Goal: Browse casually: Explore the website without a specific task or goal

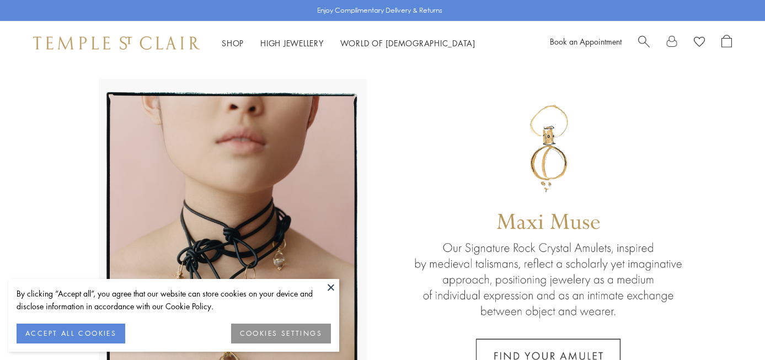
click at [329, 284] on button at bounding box center [331, 287] width 17 height 17
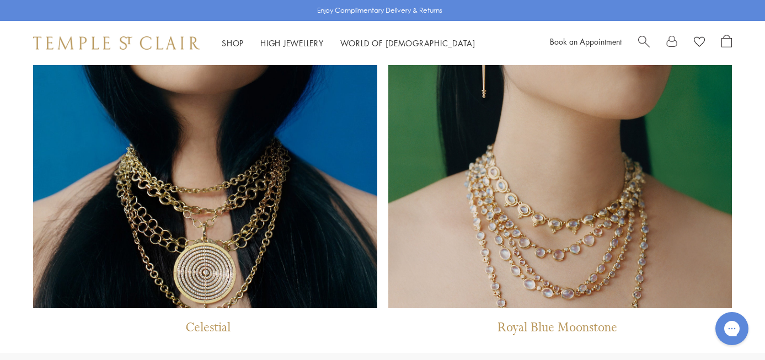
scroll to position [951, 0]
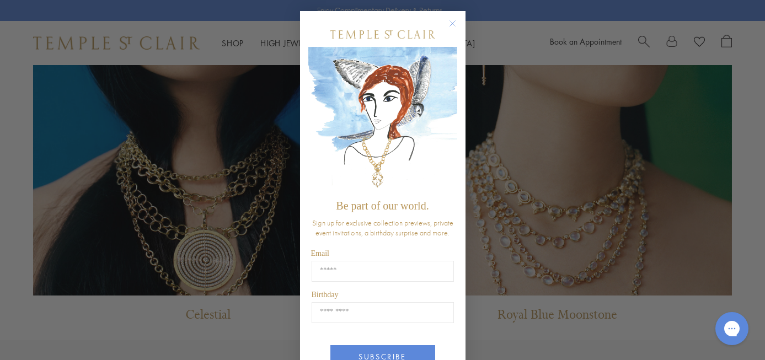
click at [454, 24] on circle "Close dialog" at bounding box center [452, 23] width 13 height 13
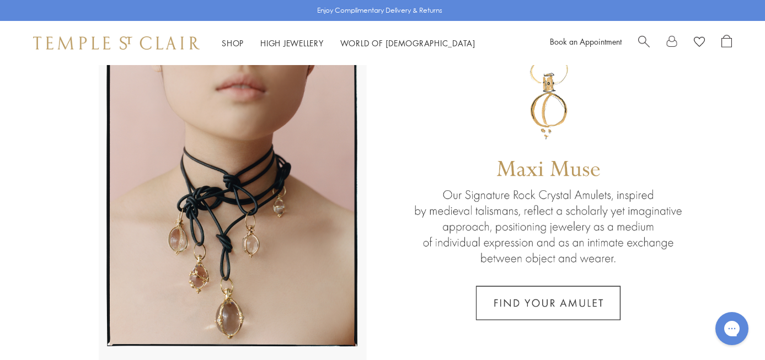
scroll to position [0, 0]
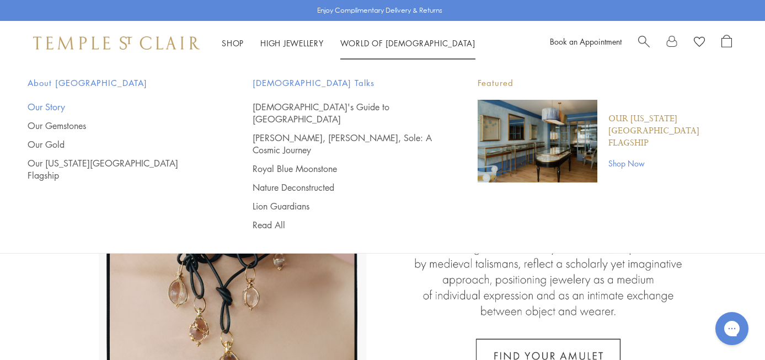
click at [57, 105] on link "Our Story" at bounding box center [118, 107] width 181 height 12
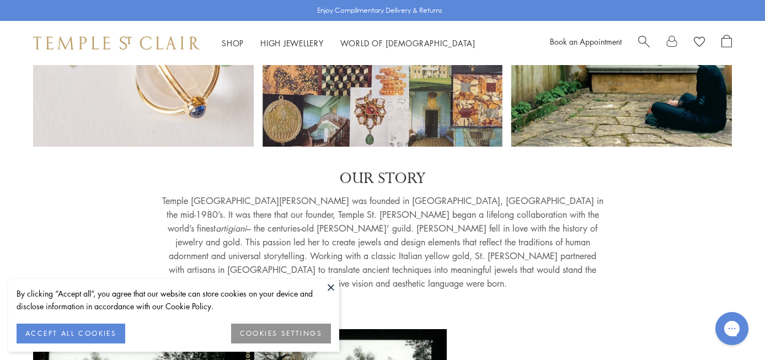
scroll to position [251, 0]
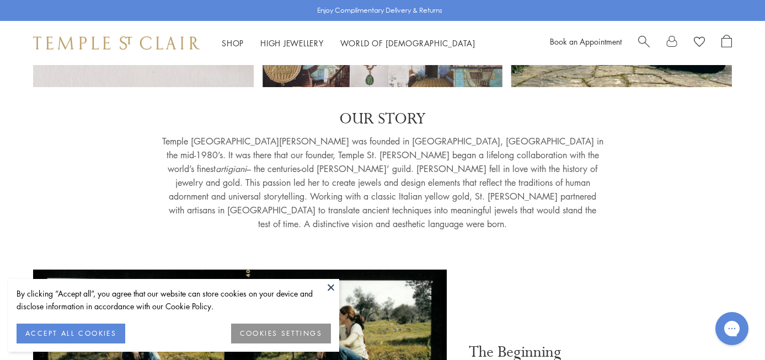
click at [331, 287] on button at bounding box center [331, 287] width 17 height 17
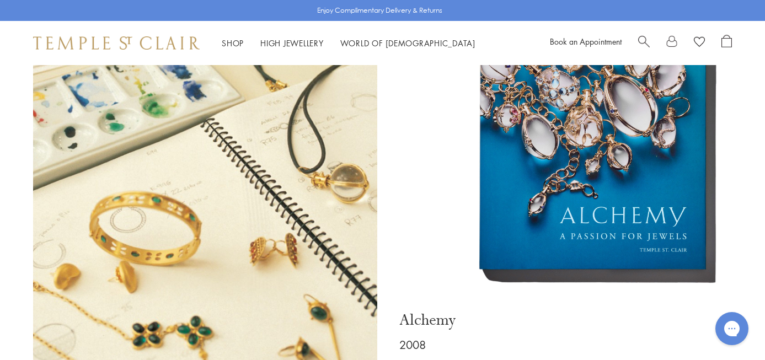
scroll to position [3534, 0]
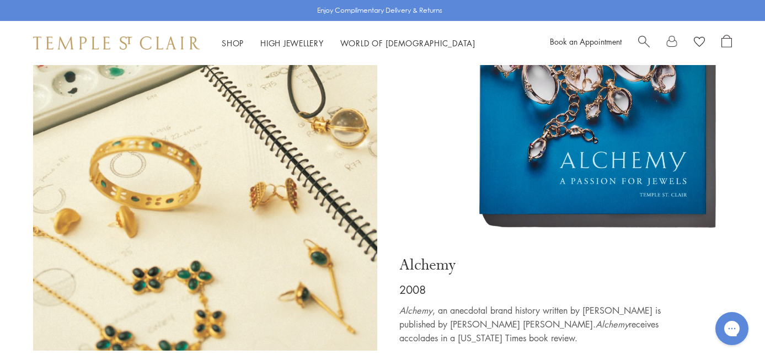
click at [348, 270] on img at bounding box center [205, 154] width 344 height 393
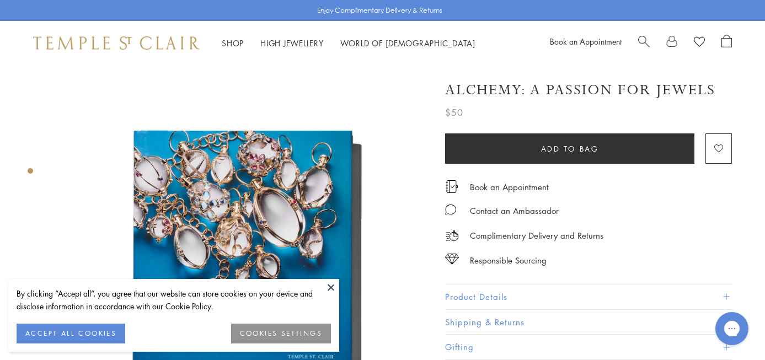
scroll to position [95, 0]
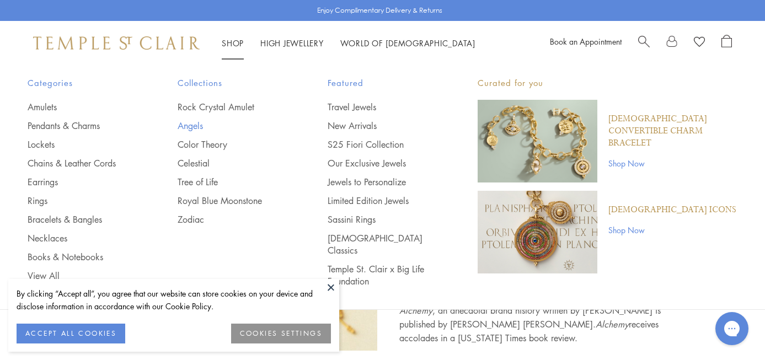
click at [196, 124] on link "Angels" at bounding box center [231, 126] width 106 height 12
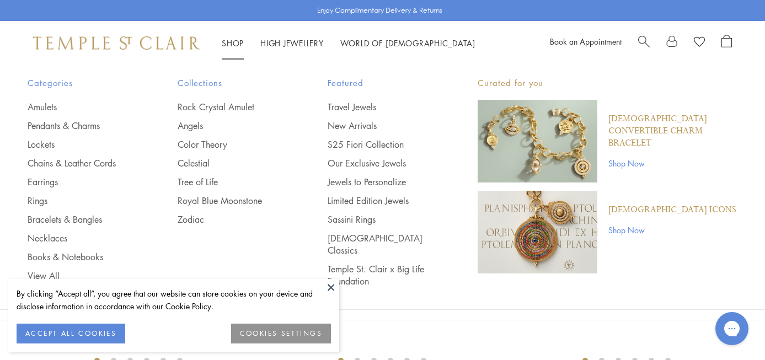
click at [211, 83] on span "Collections" at bounding box center [231, 83] width 106 height 14
click at [208, 109] on link "Rock Crystal Amulet" at bounding box center [231, 107] width 106 height 12
click at [206, 145] on link "Color Theory" at bounding box center [231, 145] width 106 height 12
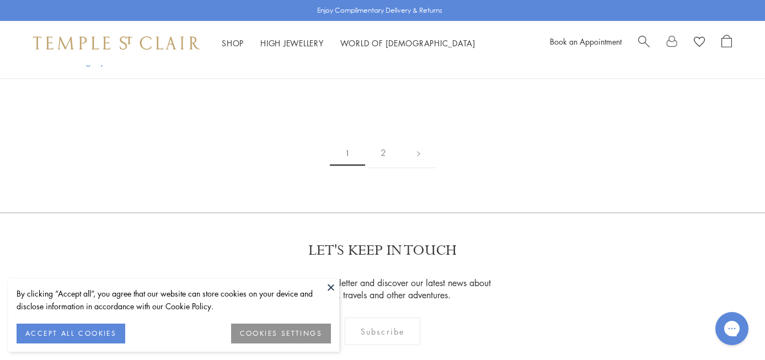
scroll to position [1741, 0]
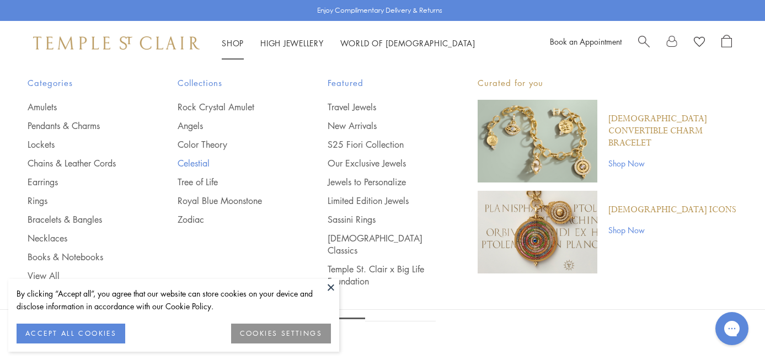
click at [205, 166] on link "Celestial" at bounding box center [231, 163] width 106 height 12
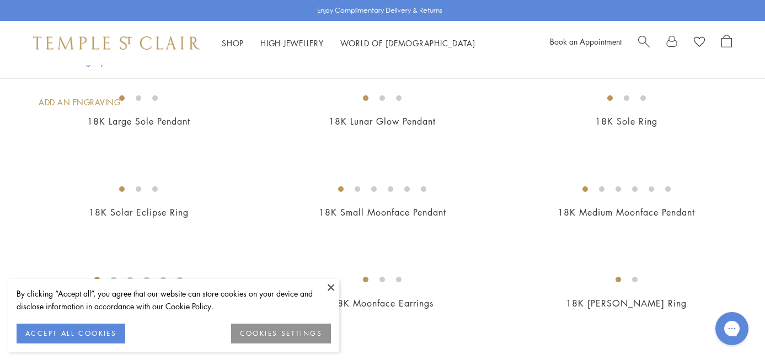
click at [331, 288] on button at bounding box center [331, 287] width 17 height 17
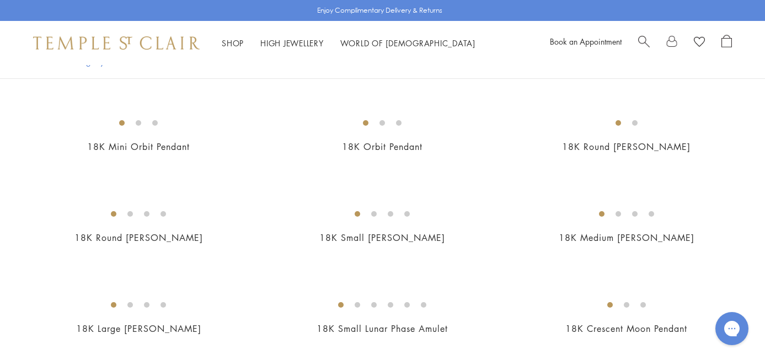
scroll to position [1132, 0]
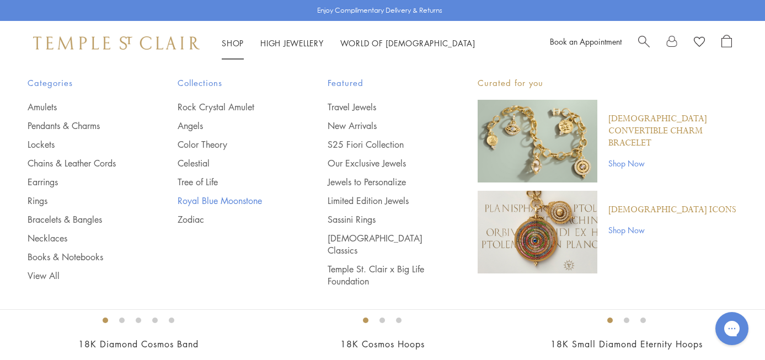
click at [216, 205] on link "Royal Blue Moonstone" at bounding box center [231, 201] width 106 height 12
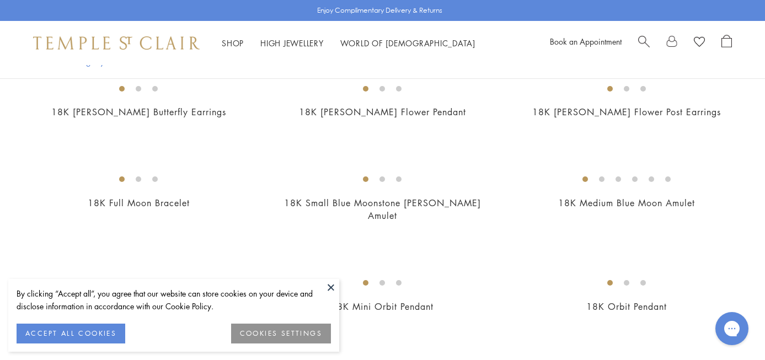
click at [332, 286] on button at bounding box center [331, 287] width 17 height 17
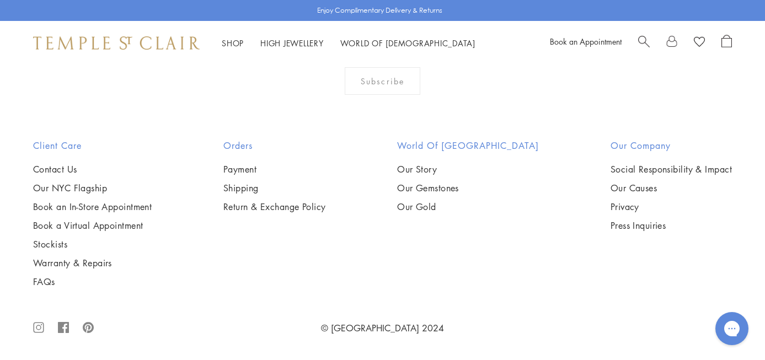
scroll to position [2552, 0]
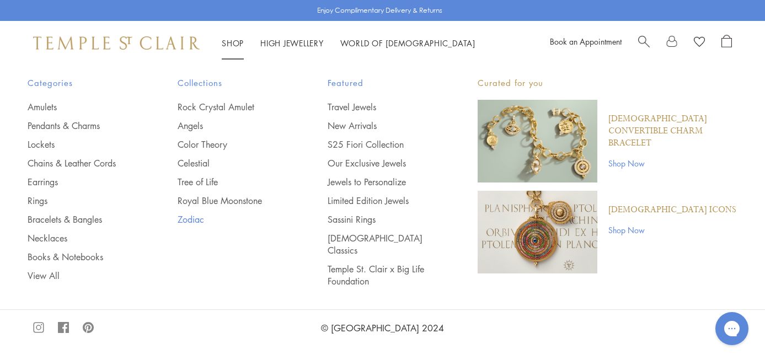
click at [194, 216] on link "Zodiac" at bounding box center [231, 220] width 106 height 12
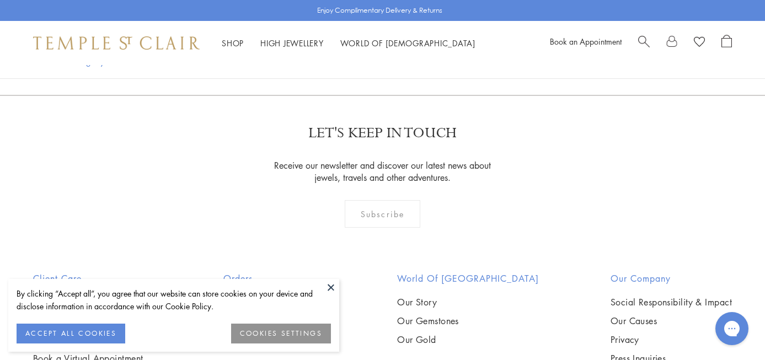
click at [333, 289] on button at bounding box center [331, 287] width 17 height 17
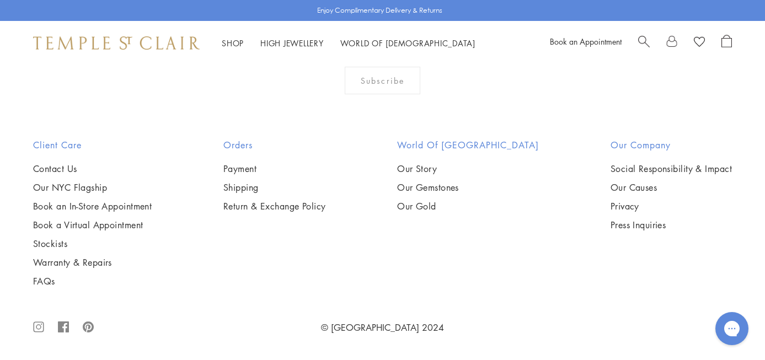
scroll to position [2033, 0]
